Goal: Transaction & Acquisition: Obtain resource

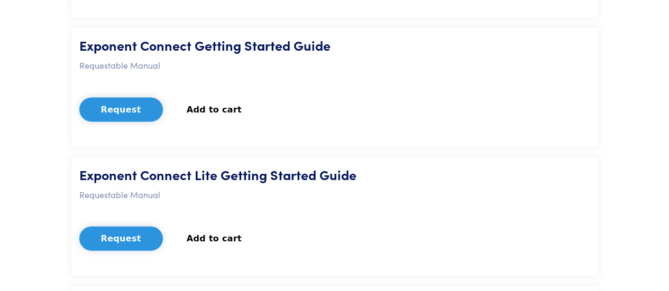
scroll to position [1074, 0]
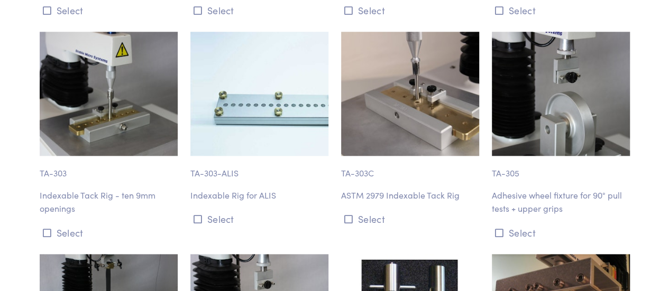
scroll to position [6750, 0]
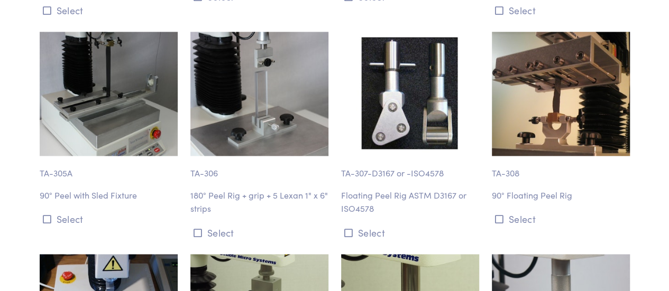
click at [59, 156] on p "TA-305A" at bounding box center [109, 168] width 138 height 24
click at [48, 215] on icon at bounding box center [47, 220] width 8 height 10
click at [131, 177] on div "TA-305A 90° Peel with Sled Fixture Select" at bounding box center [108, 137] width 151 height 210
click at [155, 179] on div "TA-305A 90° Peel with Sled Fixture Select" at bounding box center [108, 137] width 151 height 210
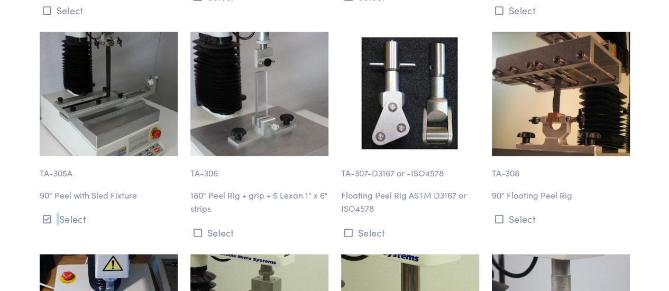
click at [155, 179] on div "TA-305A 90° Peel with Sled Fixture Select" at bounding box center [108, 137] width 151 height 210
click at [71, 156] on p "TA-305A" at bounding box center [109, 168] width 138 height 24
click at [66, 156] on p "TA-305A" at bounding box center [109, 168] width 138 height 24
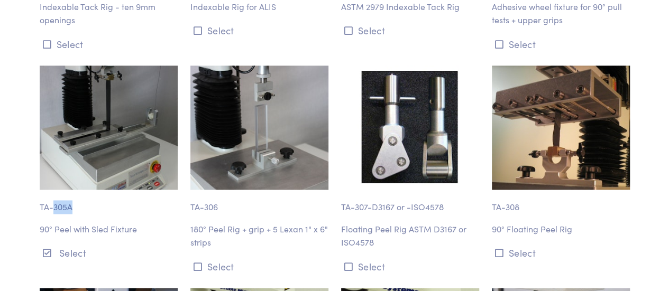
scroll to position [6701, 0]
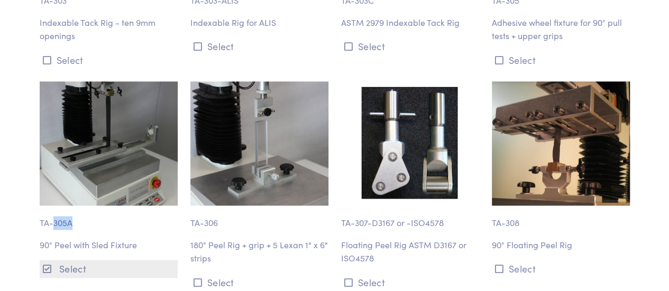
click at [68, 260] on button "Select" at bounding box center [109, 268] width 138 height 17
click at [65, 260] on button "Select" at bounding box center [109, 268] width 138 height 17
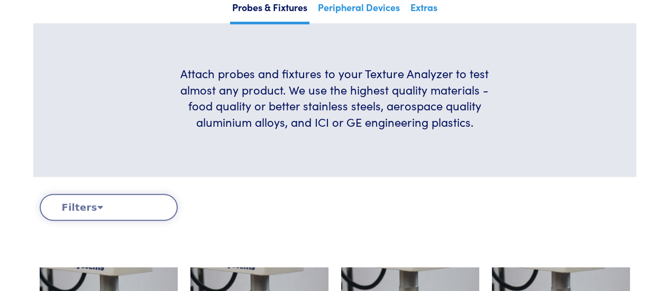
scroll to position [271, 0]
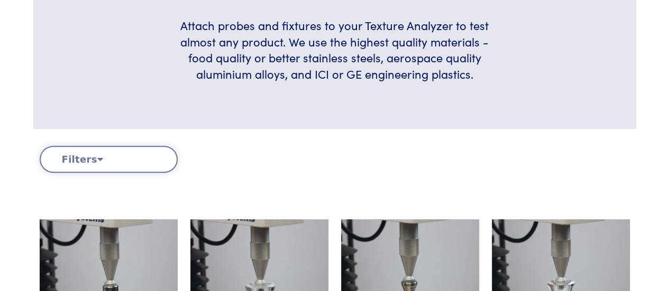
click at [139, 155] on button "Filters" at bounding box center [109, 159] width 138 height 27
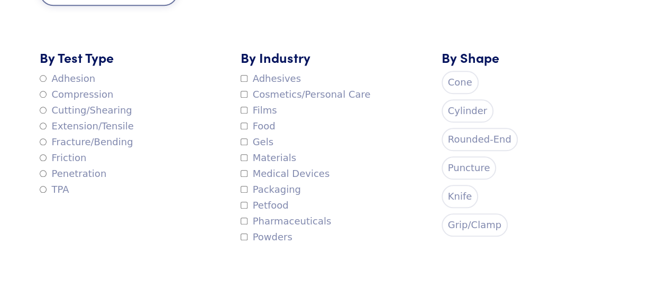
scroll to position [452, 0]
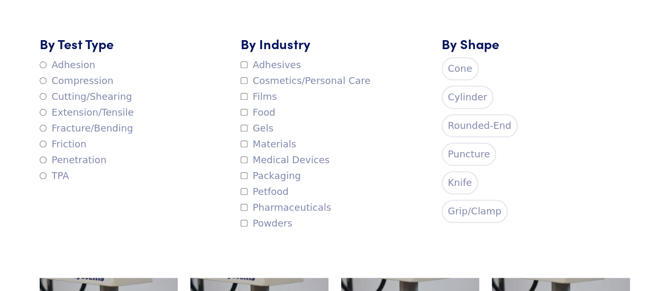
click at [270, 68] on label "Adhesives" at bounding box center [271, 65] width 60 height 16
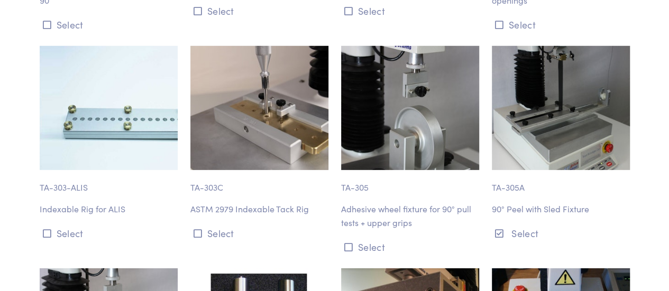
scroll to position [1637, 0]
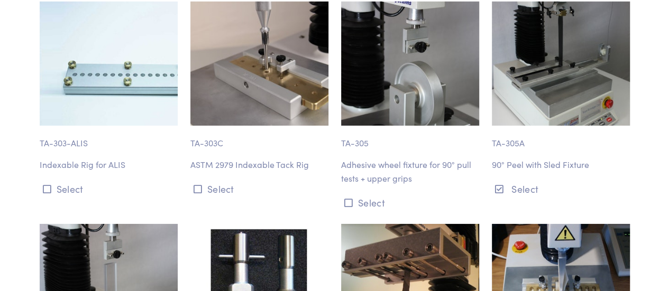
click at [510, 149] on div "TA-305A 90° Peel with Sled Fixture Select" at bounding box center [560, 107] width 151 height 210
click at [511, 141] on p "TA-305A" at bounding box center [561, 138] width 138 height 24
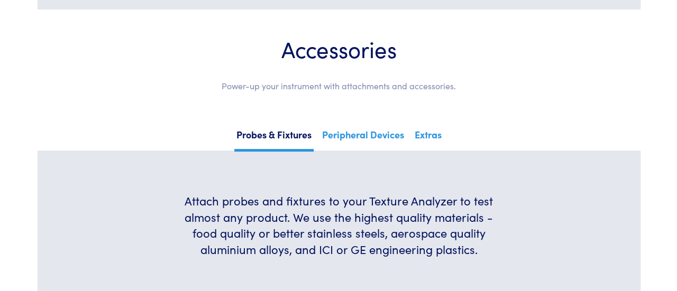
scroll to position [0, 0]
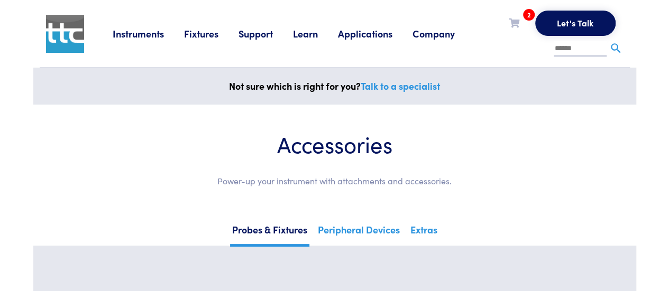
click at [510, 27] on icon at bounding box center [514, 23] width 11 height 10
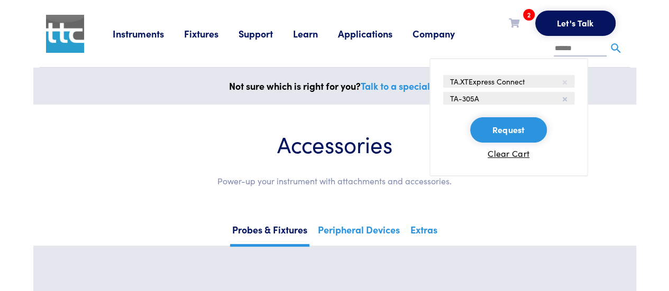
click at [564, 81] on icon at bounding box center [565, 82] width 4 height 6
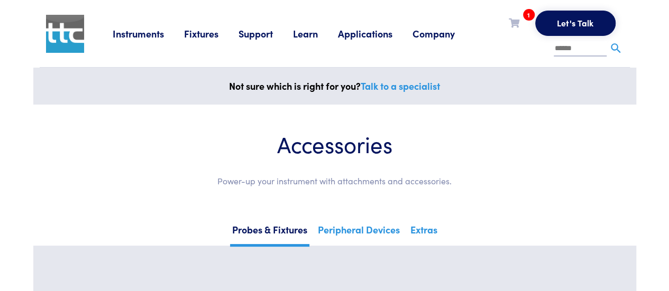
click at [516, 21] on icon at bounding box center [514, 23] width 11 height 10
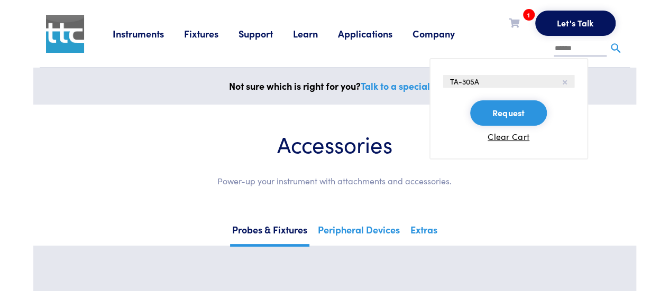
click at [522, 111] on button "Request" at bounding box center [508, 112] width 76 height 25
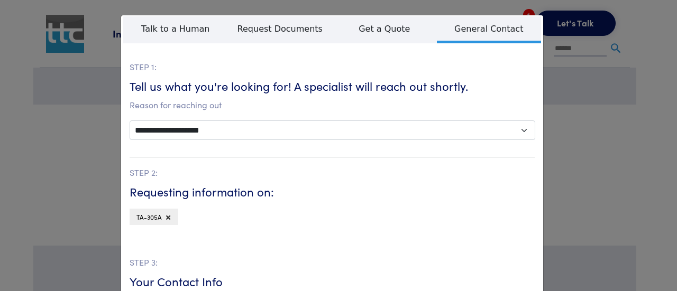
click at [572, 115] on div "**********" at bounding box center [338, 145] width 677 height 291
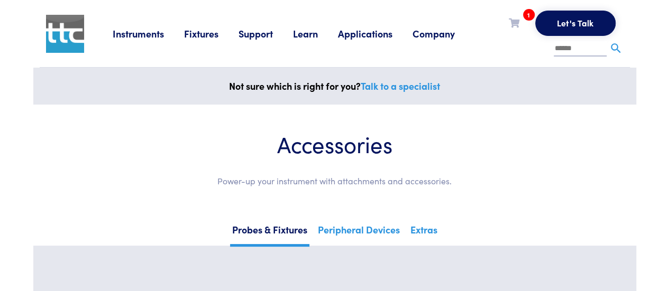
click at [517, 30] on div "1 TA-305A Request Clear Cart" at bounding box center [514, 23] width 11 height 16
click at [514, 23] on icon at bounding box center [514, 23] width 11 height 10
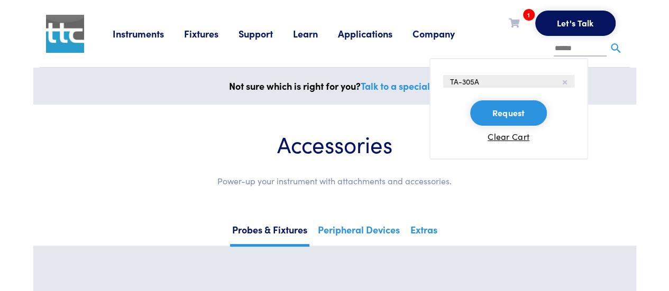
click at [520, 116] on button "Request" at bounding box center [508, 112] width 76 height 25
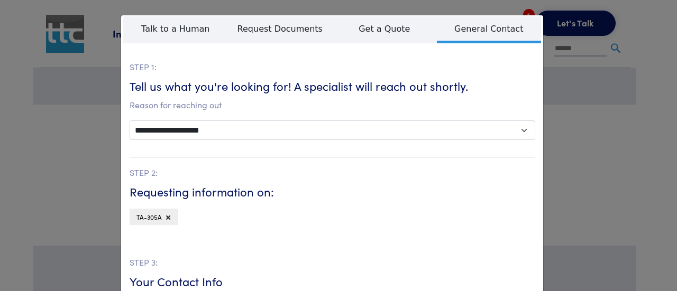
click at [596, 115] on div "**********" at bounding box center [338, 145] width 677 height 291
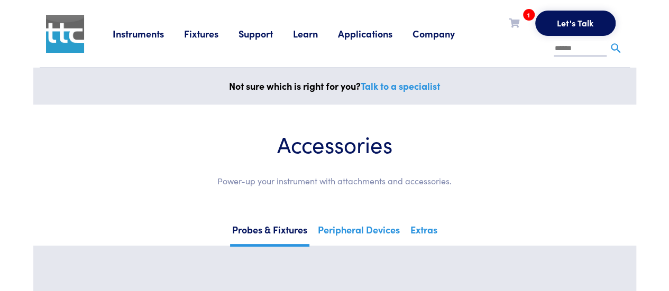
click at [268, 35] on link "Support" at bounding box center [265, 33] width 54 height 13
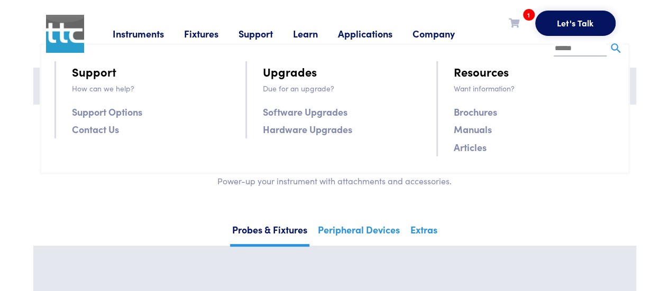
click at [470, 129] on link "Manuals" at bounding box center [473, 129] width 38 height 15
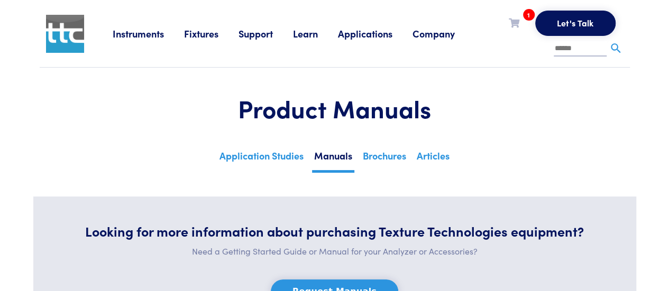
click at [362, 38] on link "Applications" at bounding box center [375, 33] width 75 height 13
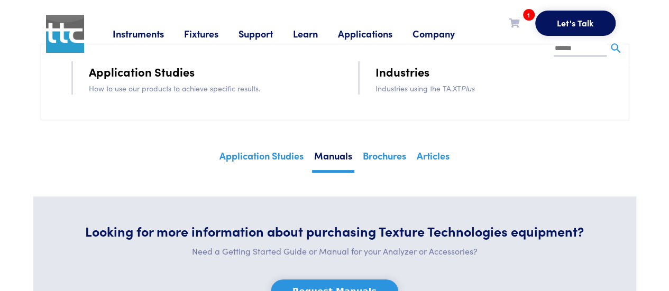
click at [308, 35] on link "Learn" at bounding box center [315, 33] width 45 height 13
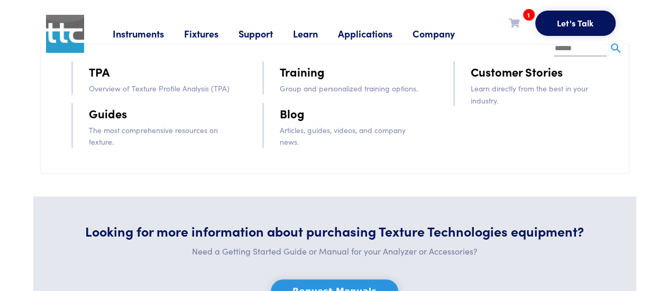
click at [261, 33] on link "Support" at bounding box center [265, 33] width 54 height 13
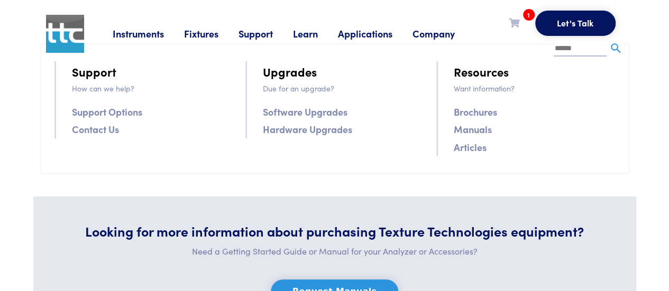
click at [474, 113] on link "Brochures" at bounding box center [475, 111] width 43 height 15
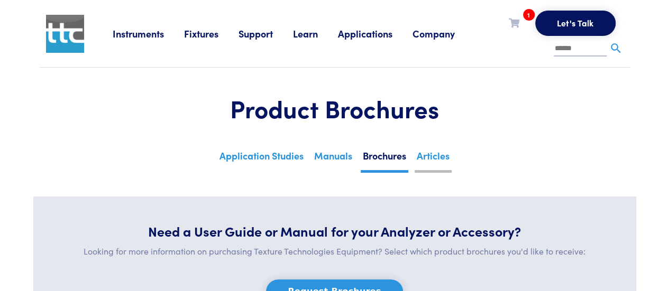
click at [420, 158] on link "Articles" at bounding box center [433, 160] width 37 height 26
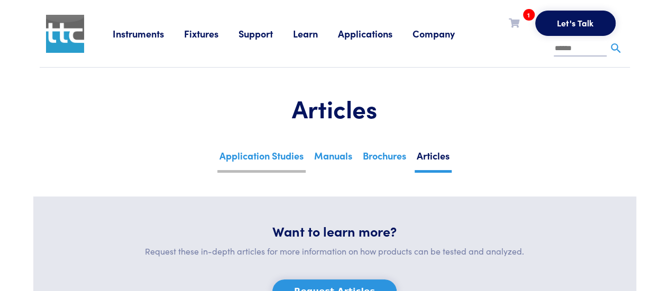
click at [297, 154] on link "Application Studies" at bounding box center [261, 160] width 88 height 26
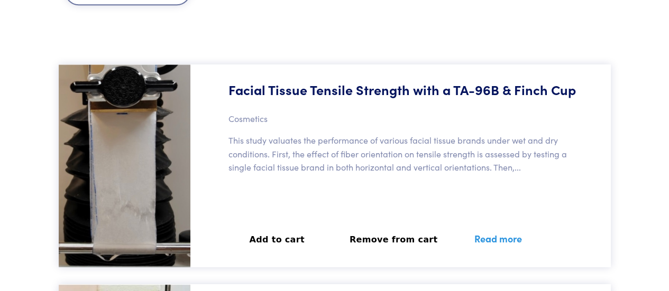
scroll to position [406, 0]
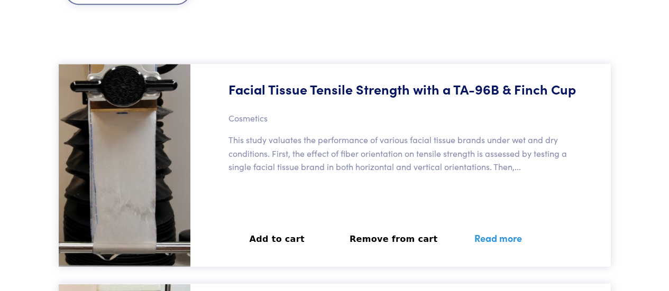
click at [348, 123] on div "Facial Tissue Tensile Strength with a TA-96B & Finch Cup Cosmetics This study v…" at bounding box center [404, 165] width 414 height 203
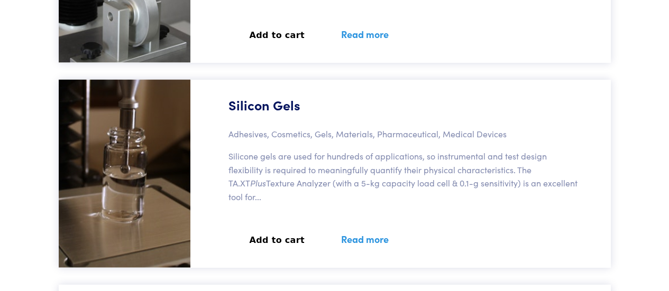
scroll to position [59366, 0]
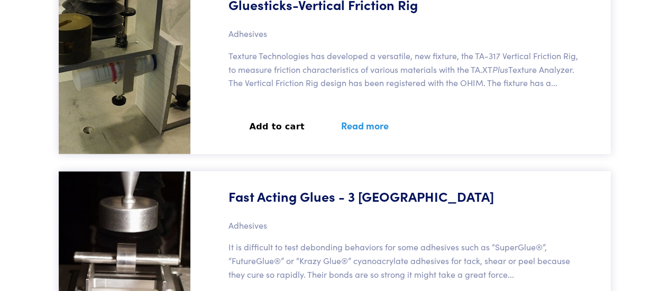
scroll to position [29462, 0]
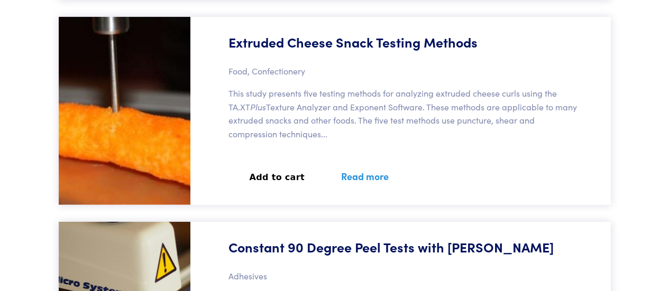
click at [326, 238] on h5 "Constant 90 Degree Peel Tests with [PERSON_NAME]" at bounding box center [390, 247] width 325 height 19
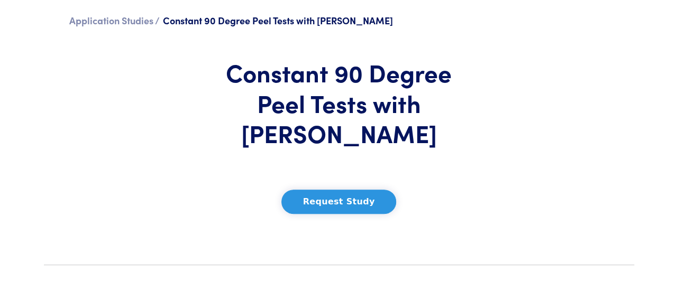
scroll to position [79, 0]
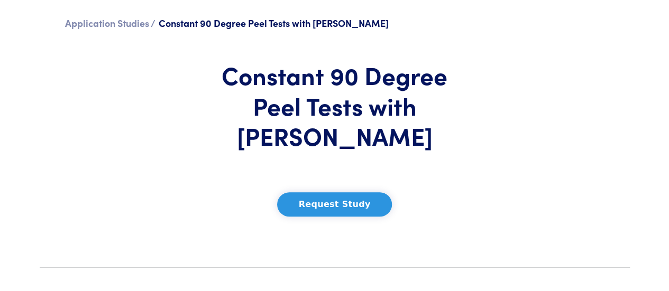
click at [317, 192] on button "Request Study" at bounding box center [334, 204] width 115 height 24
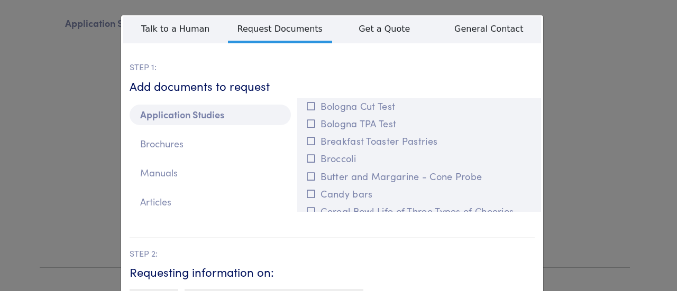
scroll to position [474, 0]
click at [325, 133] on button "Breakfast Toaster Pastries" at bounding box center [419, 139] width 231 height 17
click at [570, 120] on div "**********" at bounding box center [338, 145] width 677 height 291
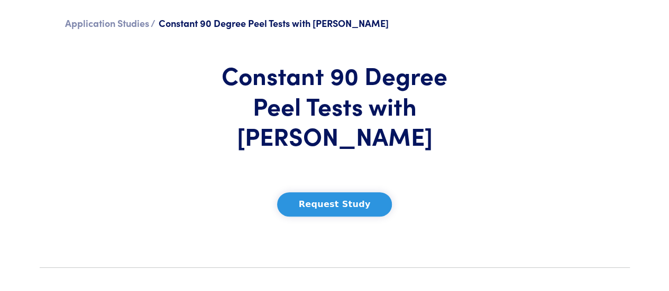
click at [356, 192] on button "Request Study" at bounding box center [334, 204] width 115 height 24
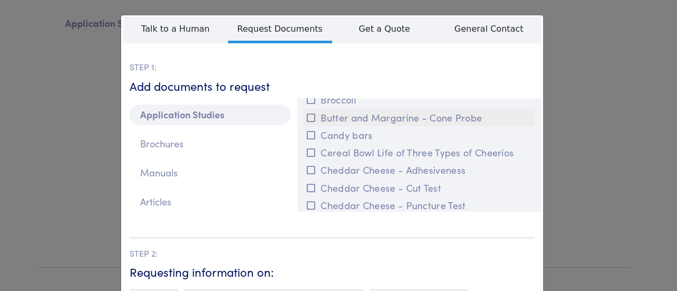
scroll to position [515, 0]
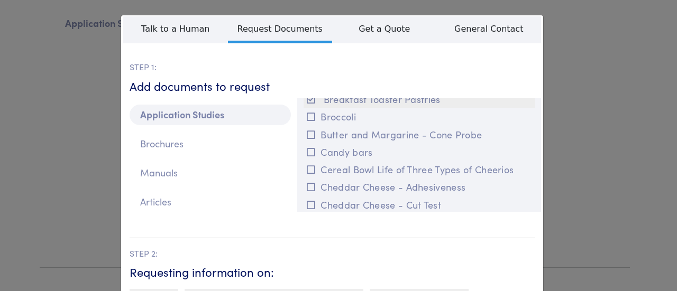
click at [318, 100] on button "Breakfast Toaster Pastries" at bounding box center [419, 98] width 231 height 17
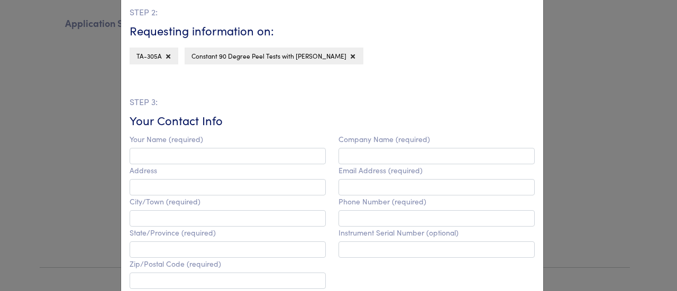
scroll to position [242, 0]
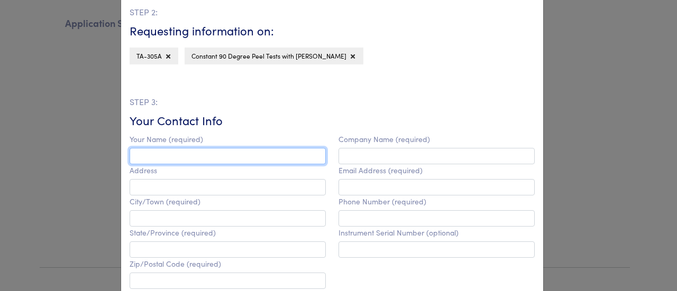
click at [296, 158] on input "text" at bounding box center [228, 156] width 196 height 16
type input "**********"
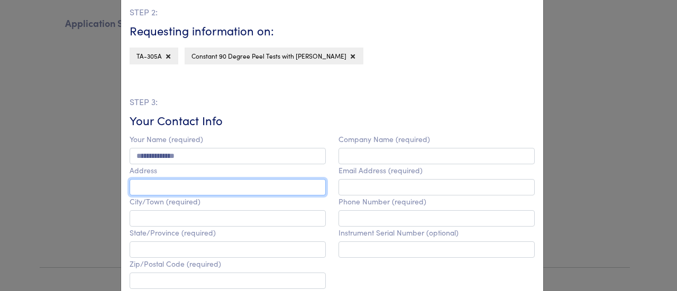
type input "**********"
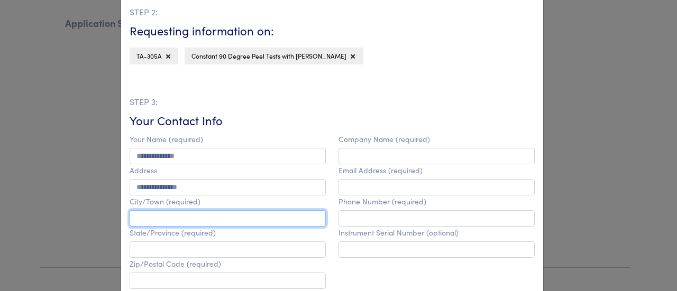
type input "*********"
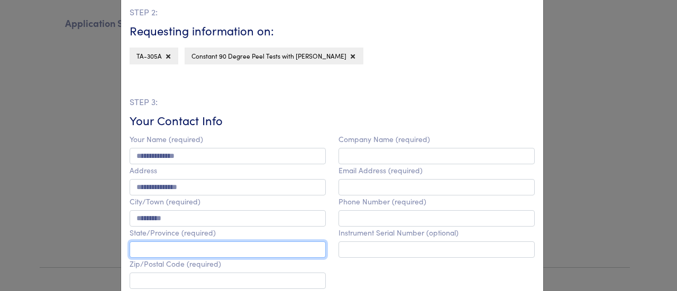
type input "********"
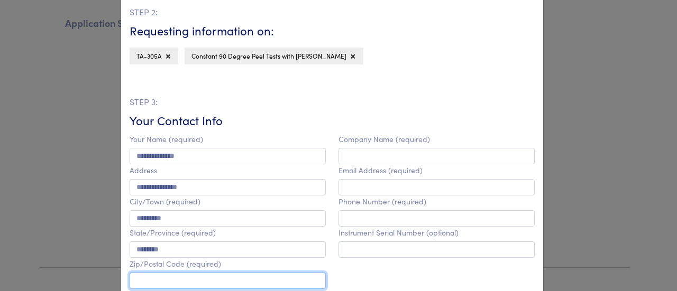
type input "*****"
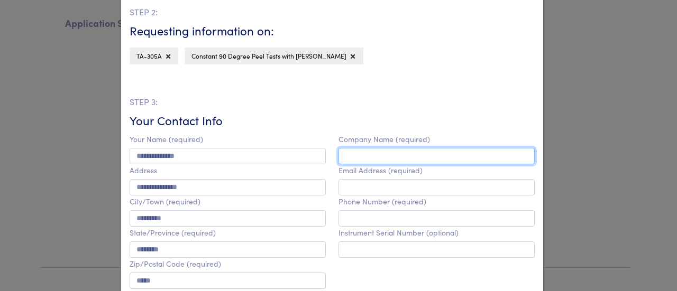
type input "**********"
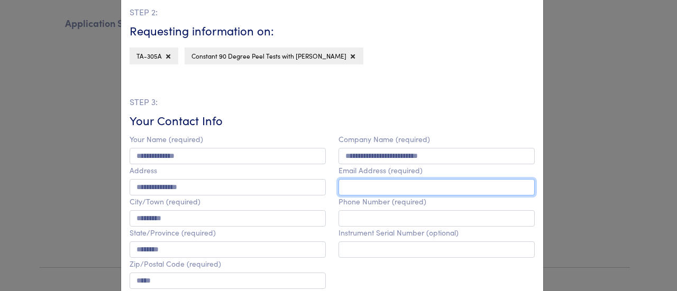
type input "**********"
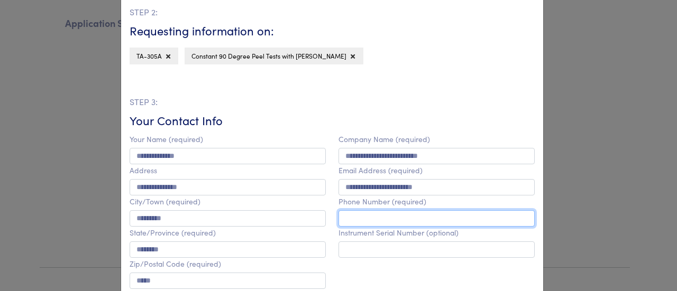
type input "**********"
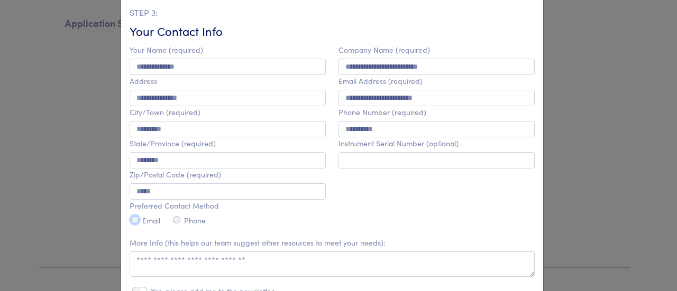
scroll to position [416, 0]
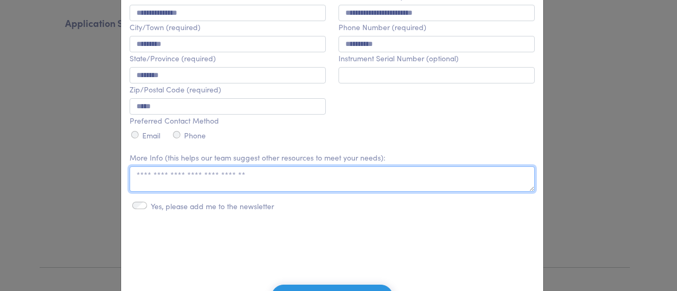
click at [176, 182] on textarea at bounding box center [332, 179] width 405 height 25
click at [175, 172] on textarea at bounding box center [332, 179] width 405 height 25
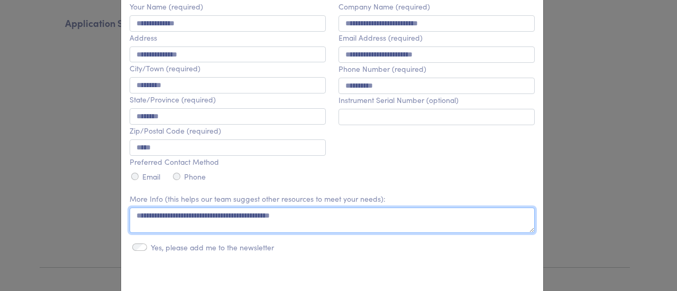
scroll to position [493, 0]
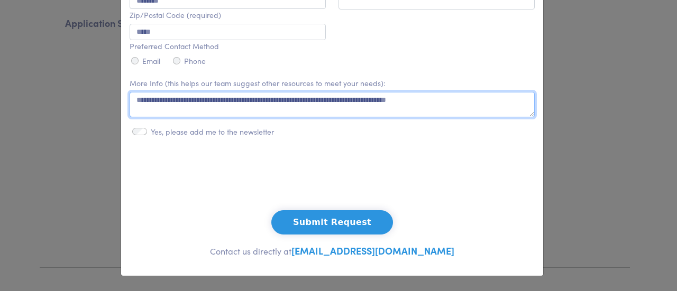
type textarea "**********"
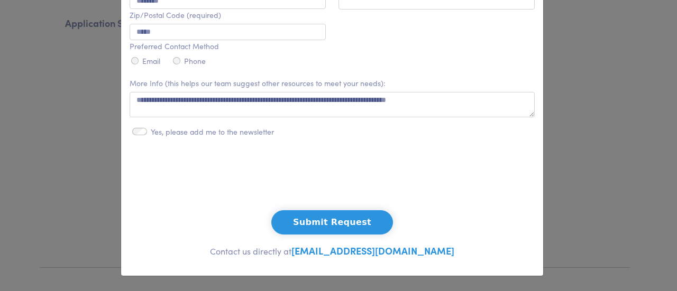
click at [324, 222] on button "Submit Request" at bounding box center [332, 222] width 122 height 24
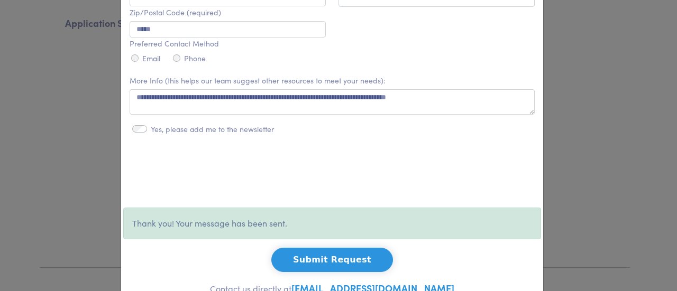
click at [330, 224] on form "**********" at bounding box center [332, 81] width 418 height 399
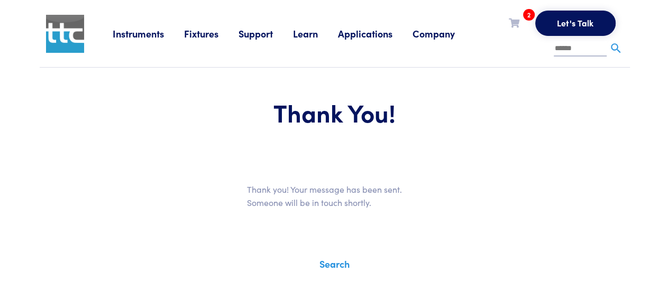
click at [414, 193] on p "Thank you! Your message has been sent. Someone will be in touch shortly." at bounding box center [335, 196] width 176 height 27
